Goal: Book appointment/travel/reservation

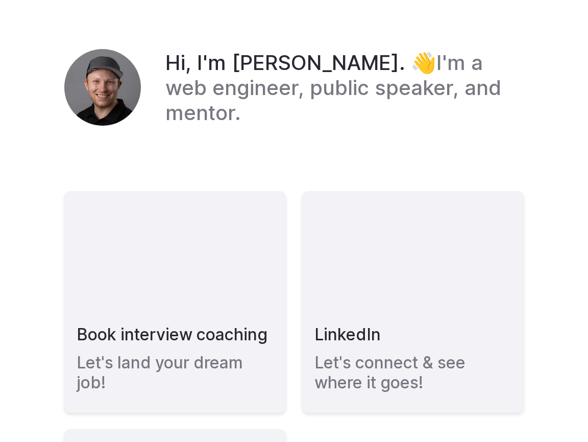
click at [215, 67] on em "Hi, I'm [PERSON_NAME]. 👋" at bounding box center [300, 62] width 271 height 25
click at [109, 80] on img at bounding box center [102, 87] width 77 height 77
click at [197, 73] on em "Hi, I'm [PERSON_NAME]. 👋" at bounding box center [300, 62] width 271 height 25
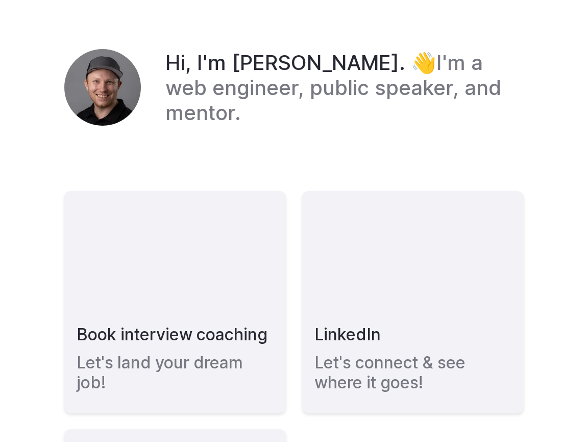
drag, startPoint x: 184, startPoint y: 48, endPoint x: 255, endPoint y: 121, distance: 101.5
click at [255, 121] on main "Hi, I'm [PERSON_NAME]. 👋 I'm a web engineer, public speaker, and mentor. Book i…" at bounding box center [294, 350] width 460 height 700
click at [255, 121] on h1 "Hi, I'm [PERSON_NAME]. 👋 I'm a web engineer, public speaker, and mentor." at bounding box center [344, 87] width 359 height 75
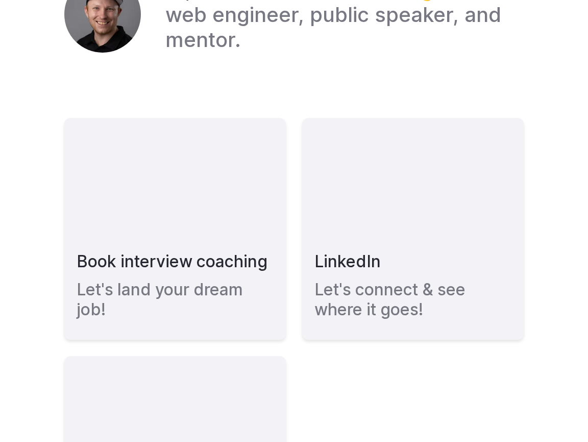
scroll to position [134, 0]
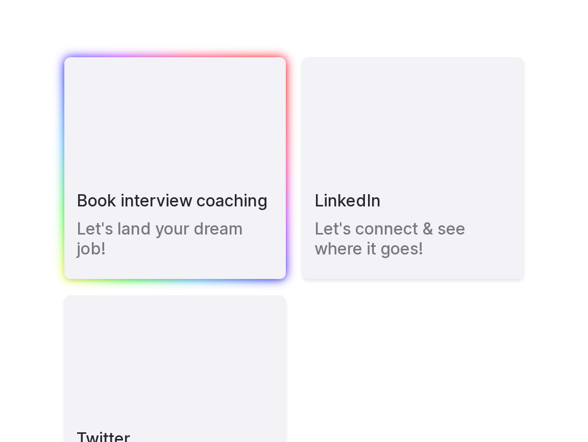
click at [209, 157] on link "Book interview coaching Let's land your dream job!" at bounding box center [175, 168] width 222 height 222
